Goal: Task Accomplishment & Management: Use online tool/utility

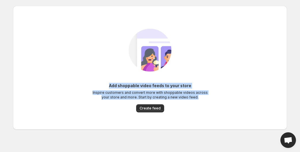
drag, startPoint x: 199, startPoint y: 104, endPoint x: 105, endPoint y: 82, distance: 96.7
click at [105, 82] on div "Add shoppable video feeds to your store Inspire customers and convert more with…" at bounding box center [150, 67] width 265 height 101
copy div "Add shoppable video feeds to your store Inspire customers and convert more with…"
click at [152, 108] on span "Create feed" at bounding box center [150, 108] width 21 height 5
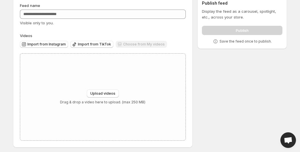
scroll to position [29, 0]
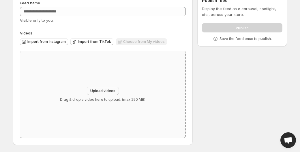
click at [105, 88] on button "Upload videos" at bounding box center [103, 91] width 32 height 8
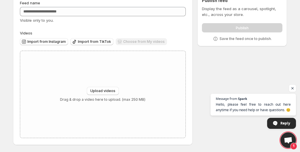
type input "**********"
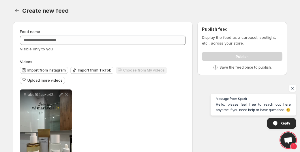
scroll to position [0, 0]
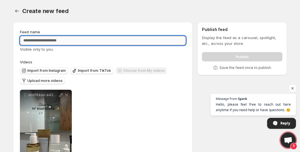
click at [107, 41] on input "Feed name" at bounding box center [103, 40] width 166 height 9
click at [43, 38] on input "Feed name" at bounding box center [103, 40] width 166 height 9
type input "*"
type input "**********"
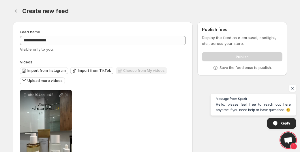
click at [104, 96] on div "**********" at bounding box center [103, 136] width 166 height 92
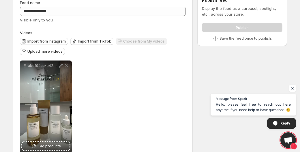
scroll to position [44, 0]
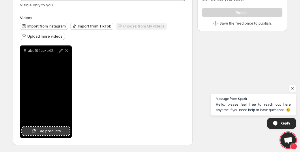
click at [32, 131] on icon at bounding box center [34, 131] width 6 height 6
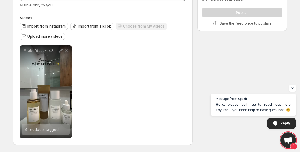
scroll to position [0, 0]
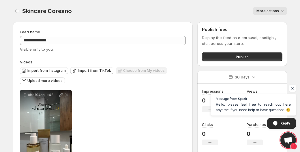
scroll to position [1, 0]
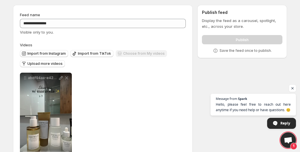
scroll to position [11, 0]
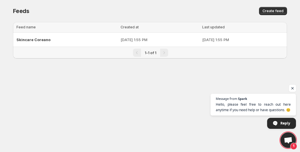
click at [293, 89] on span "Open chat" at bounding box center [292, 88] width 7 height 7
